Goal: Information Seeking & Learning: Learn about a topic

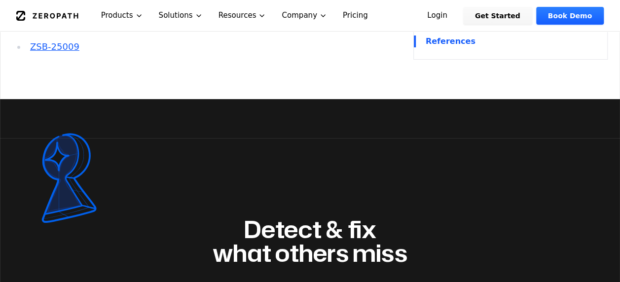
scroll to position [1925, 0]
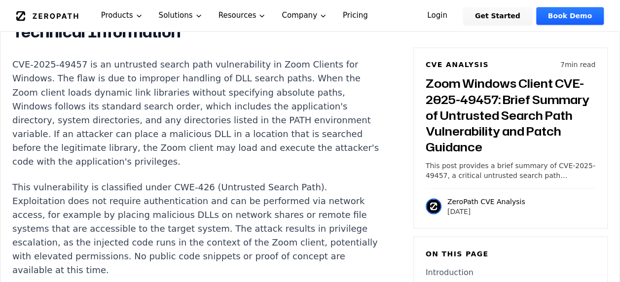
scroll to position [1036, 0]
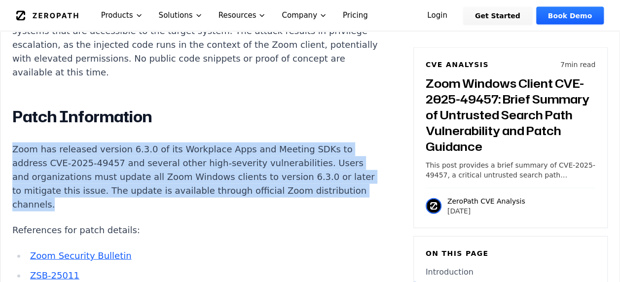
drag, startPoint x: 126, startPoint y: 189, endPoint x: 12, endPoint y: 131, distance: 127.8
click at [12, 143] on p "Zoom has released version 6.3.0 of its Workplace Apps and Meeting SDKs to addre…" at bounding box center [195, 177] width 367 height 69
copy p "Zoom has released version 6.3.0 of its Workplace Apps and Meeting SDKs to addre…"
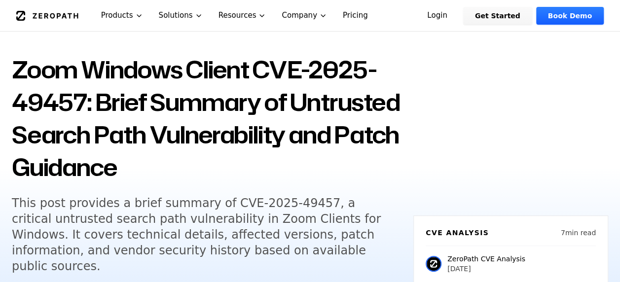
scroll to position [0, 0]
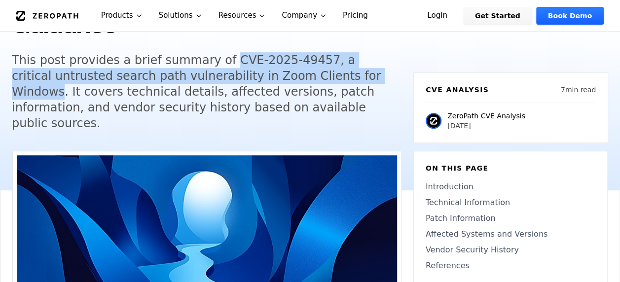
scroll to position [191, 0]
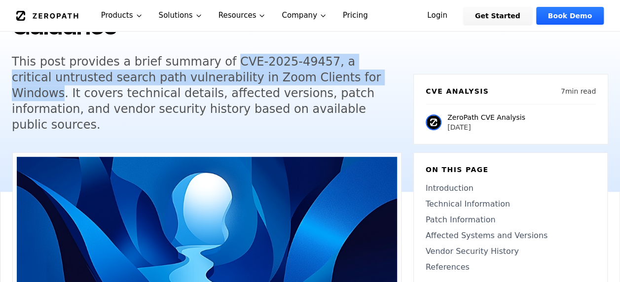
drag, startPoint x: 345, startPoint y: 76, endPoint x: 212, endPoint y: 55, distance: 135.4
click at [212, 55] on h5 "This post provides a brief summary of CVE-2025-49457, a critical untrusted sear…" at bounding box center [201, 93] width 379 height 79
